Goal: Task Accomplishment & Management: Manage account settings

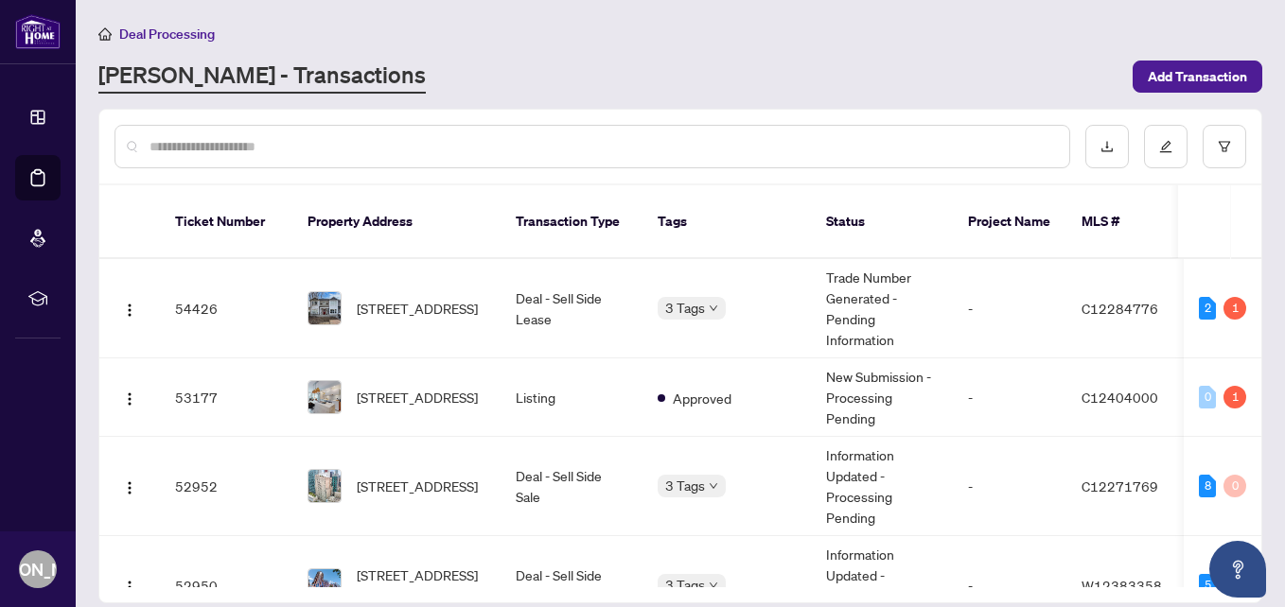
scroll to position [189, 0]
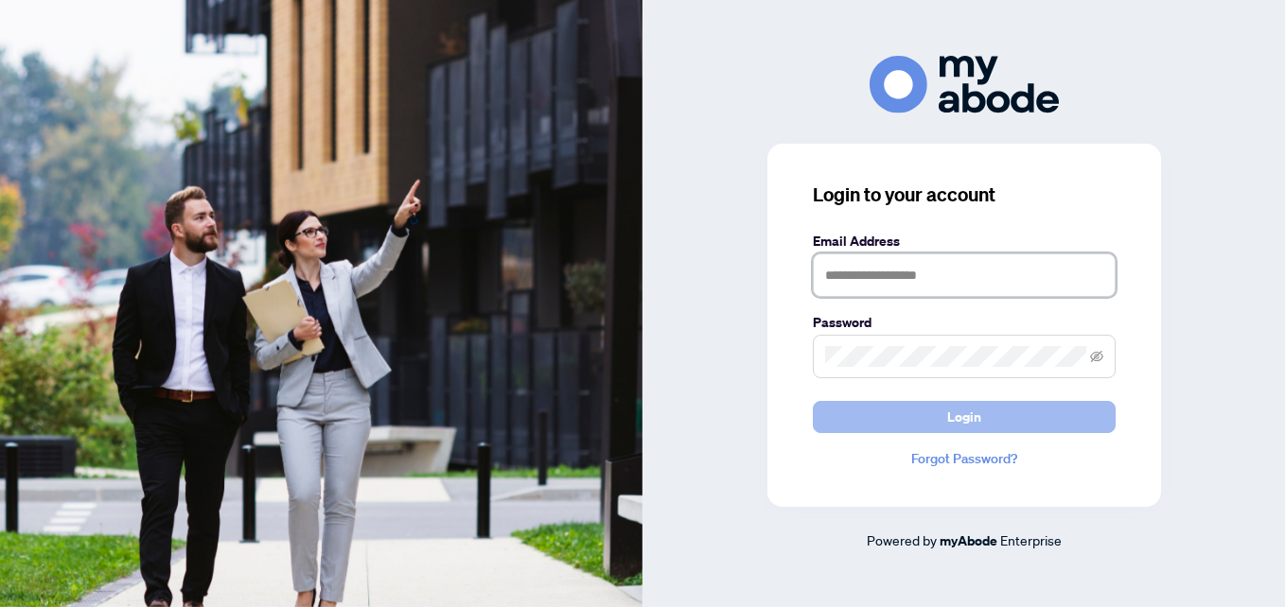
type input "**********"
click at [949, 417] on span "Login" at bounding box center [964, 417] width 34 height 30
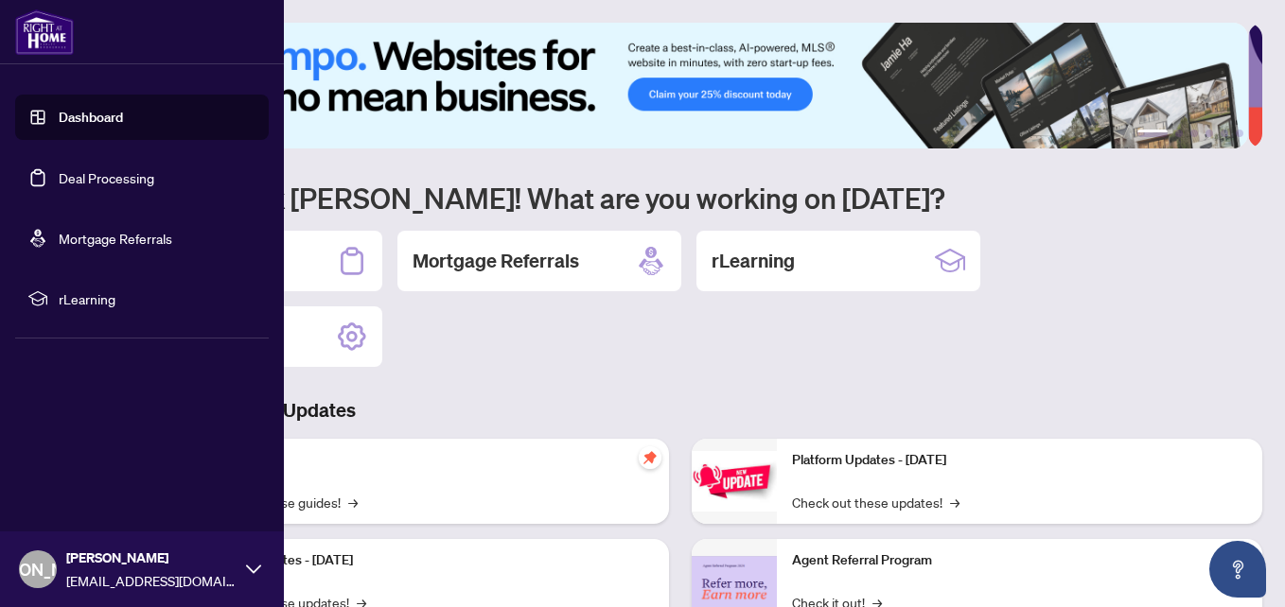
click at [90, 169] on link "Deal Processing" at bounding box center [107, 177] width 96 height 17
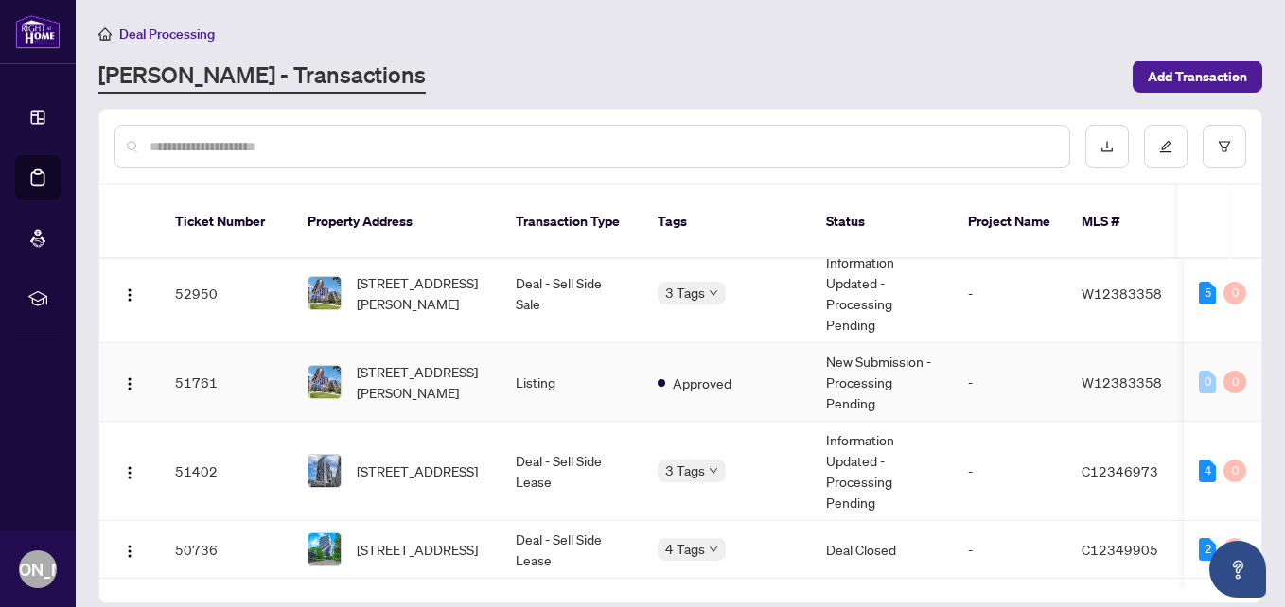
scroll to position [284, 0]
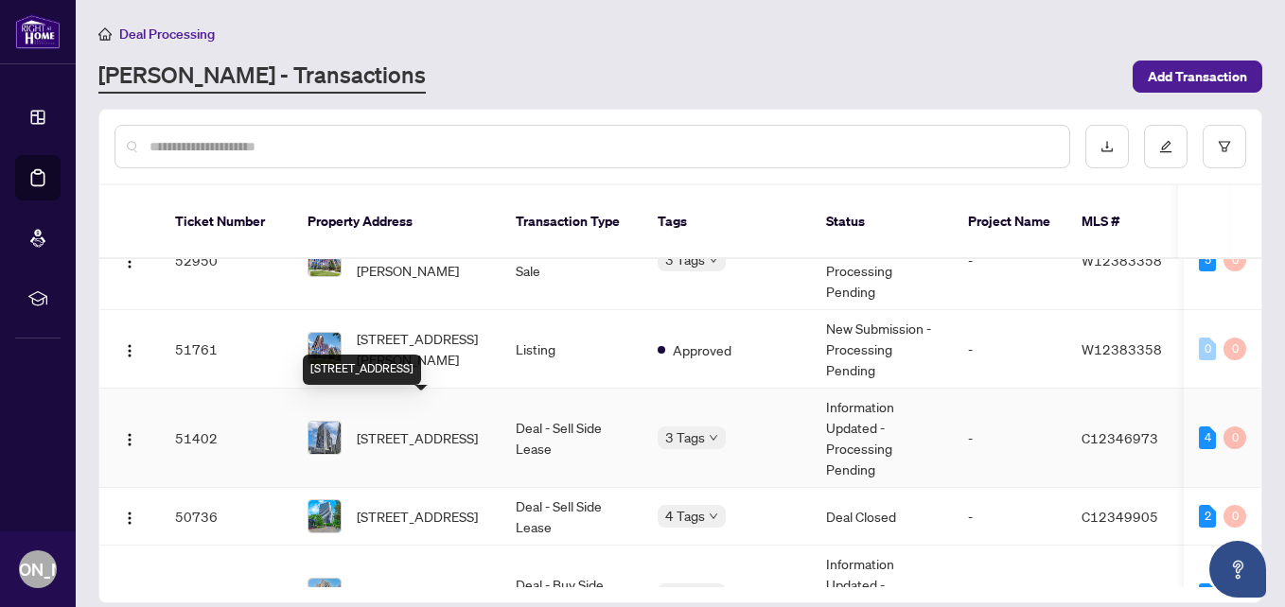
click at [427, 428] on span "[STREET_ADDRESS]" at bounding box center [417, 438] width 121 height 21
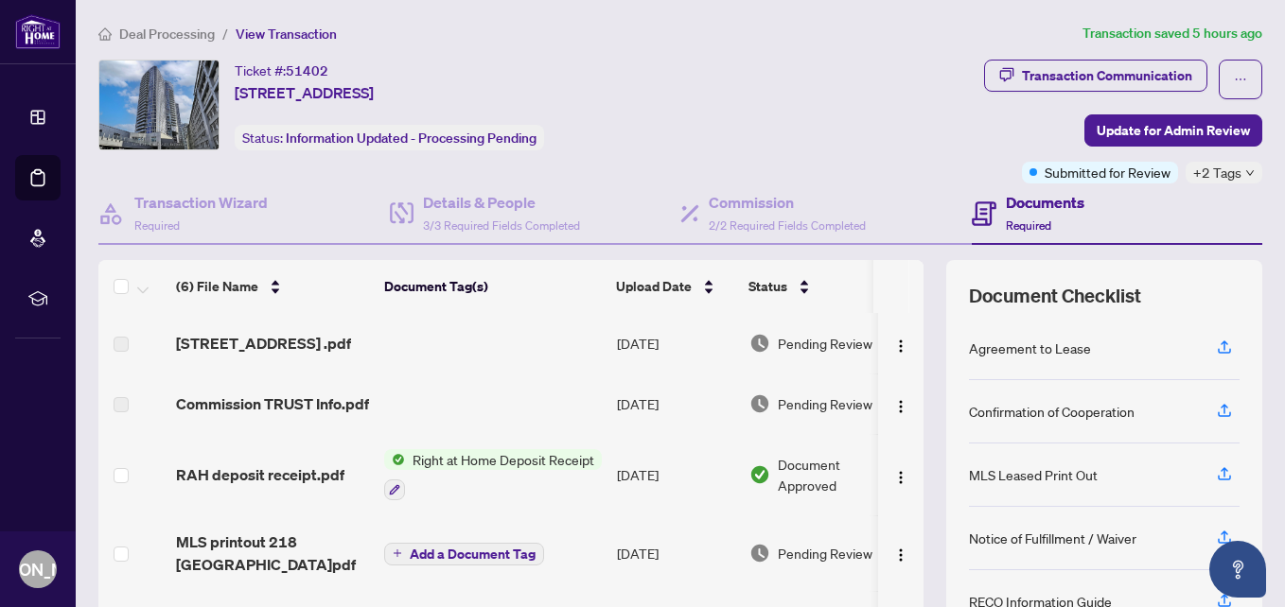
click at [1245, 172] on icon "down" at bounding box center [1249, 172] width 9 height 9
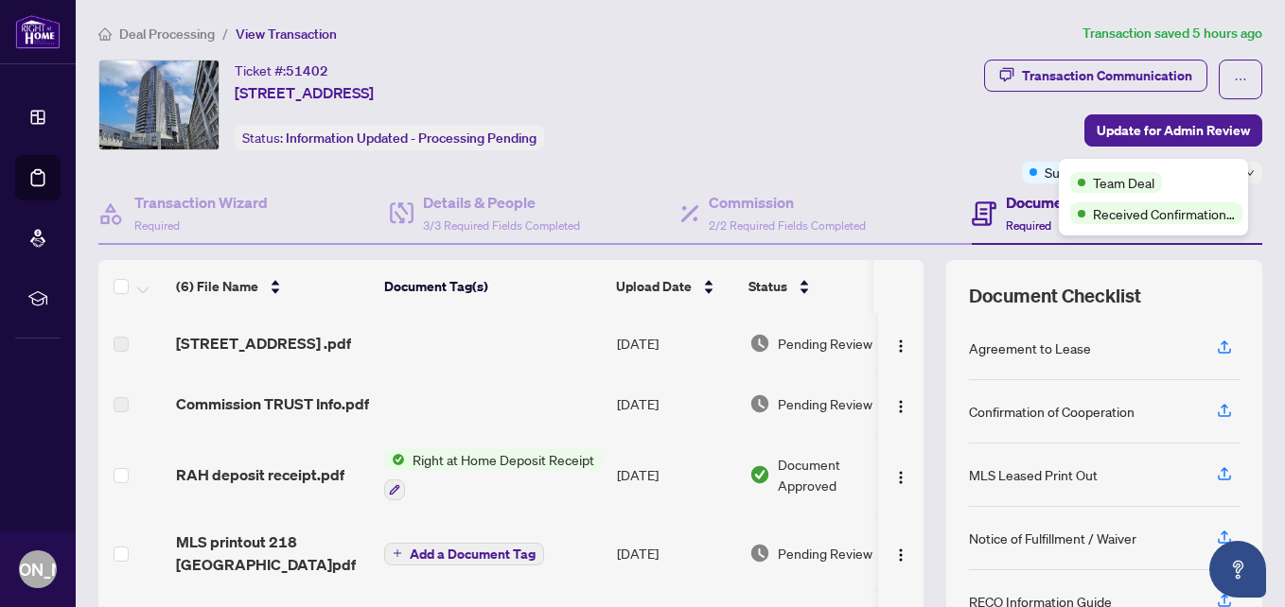
click at [958, 136] on div "Transaction Communication Update for Admin Review Submitted for Review +2 Tags" at bounding box center [1015, 122] width 495 height 124
